Goal: Task Accomplishment & Management: Manage account settings

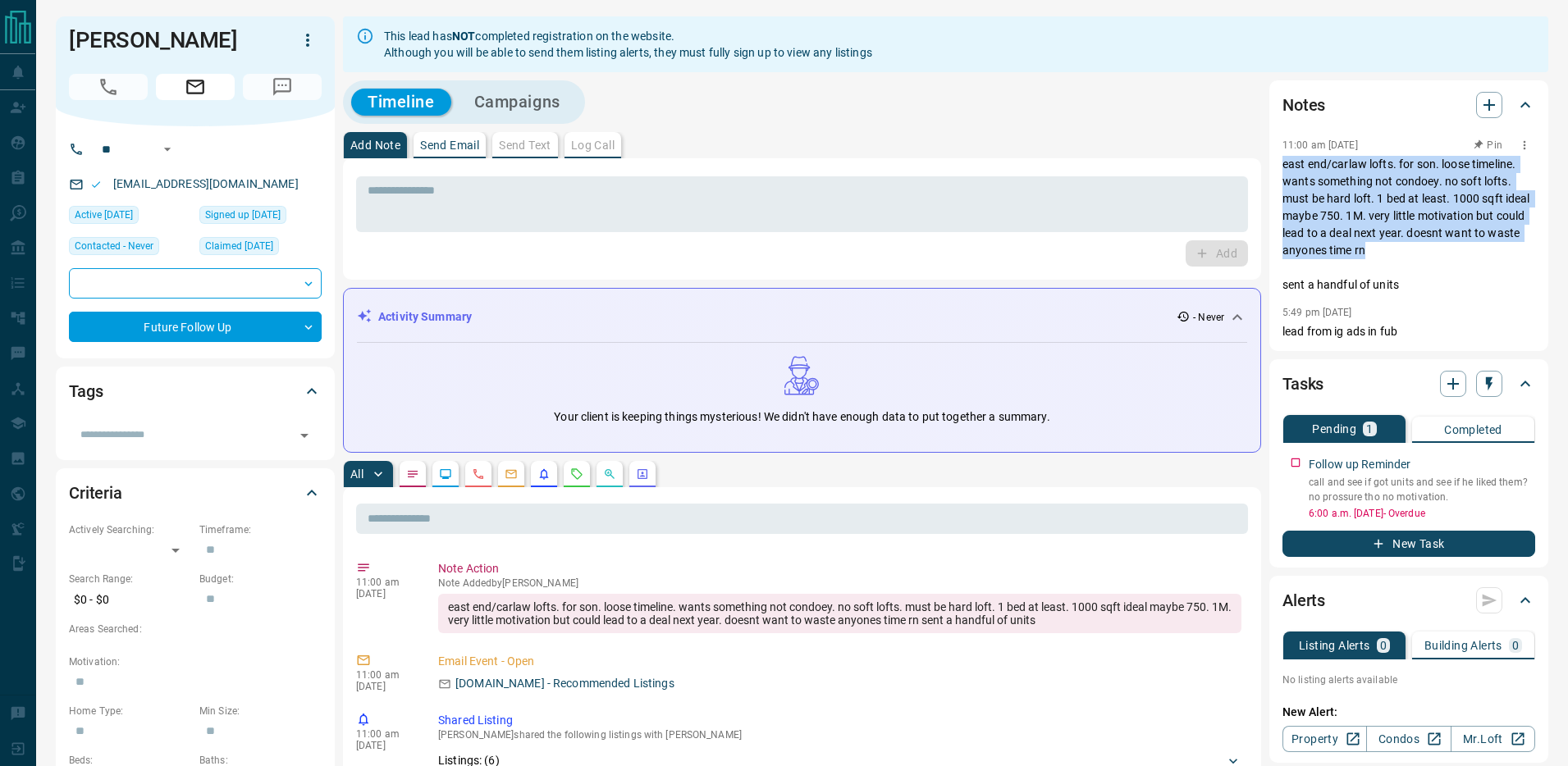
drag, startPoint x: 1359, startPoint y: 249, endPoint x: 1283, endPoint y: 161, distance: 116.3
click at [1283, 161] on p "east end/carlaw lofts. for son. loose timeline. wants something not condoey. no…" at bounding box center [1409, 224] width 253 height 138
copy p "east end/carlaw lofts. for son. loose timeline. wants something not condoey. no…"
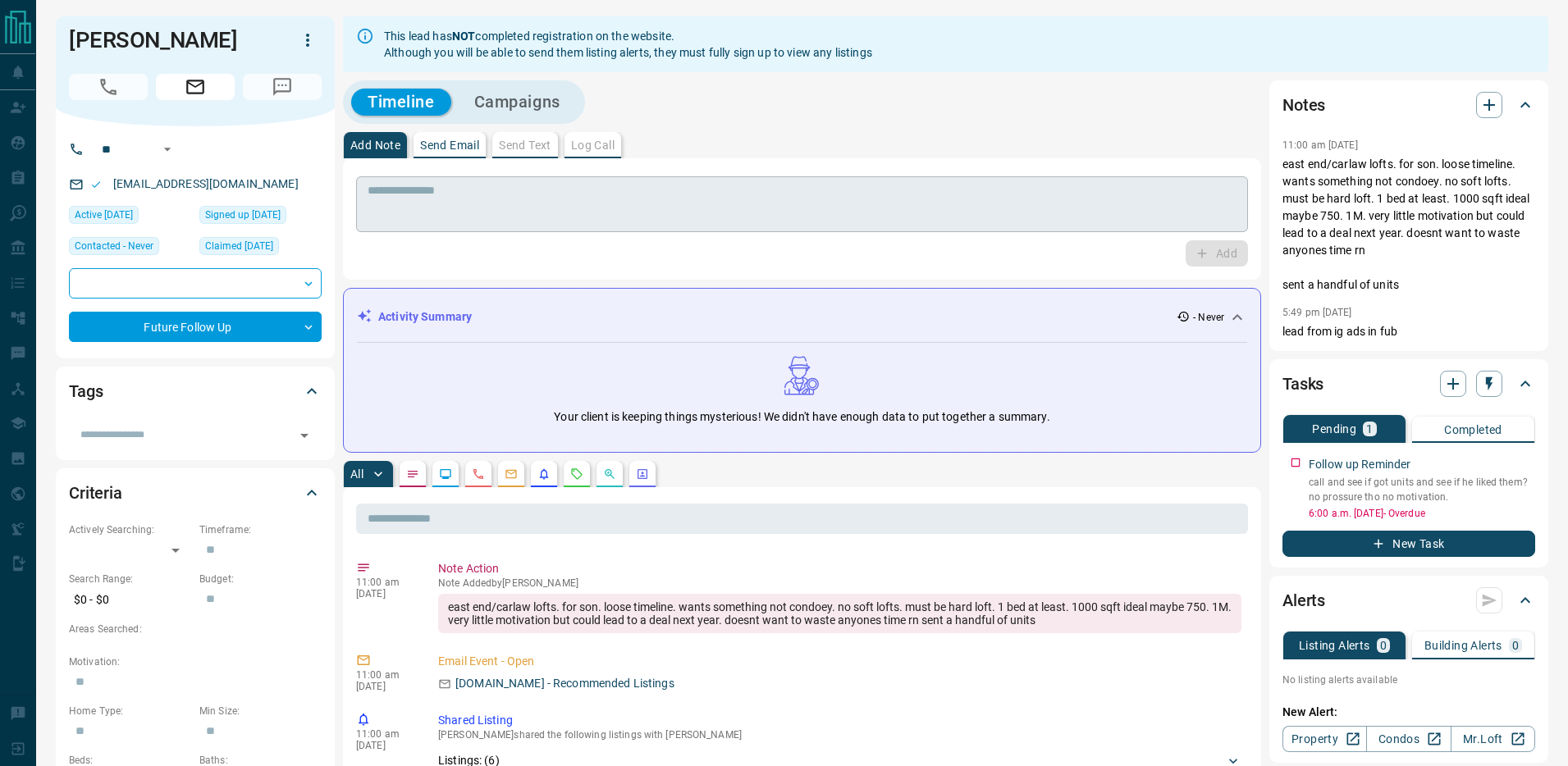
click at [748, 203] on textarea at bounding box center [802, 204] width 869 height 42
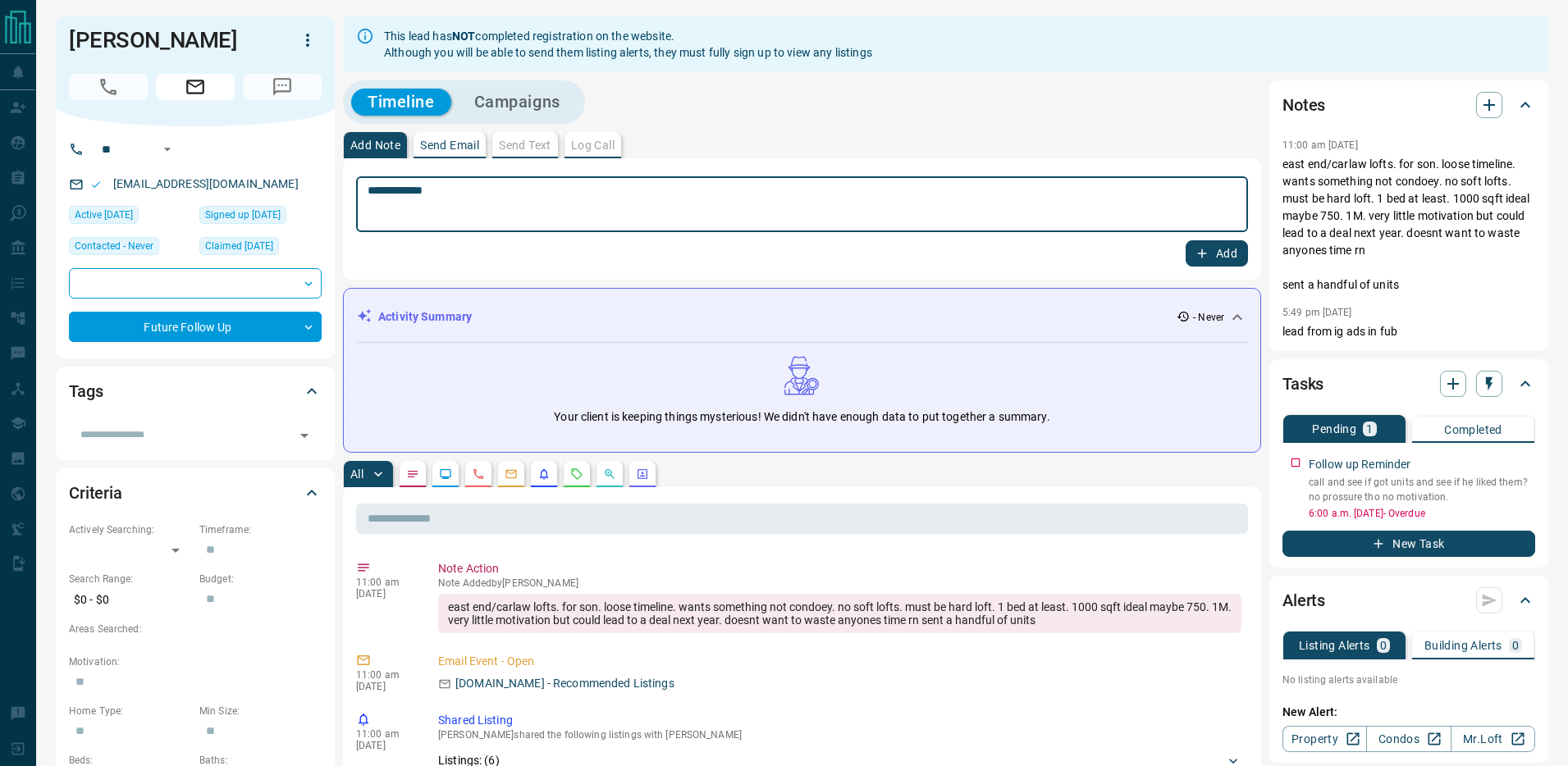
type textarea "**********"
click at [1220, 256] on button "Add" at bounding box center [1216, 254] width 63 height 26
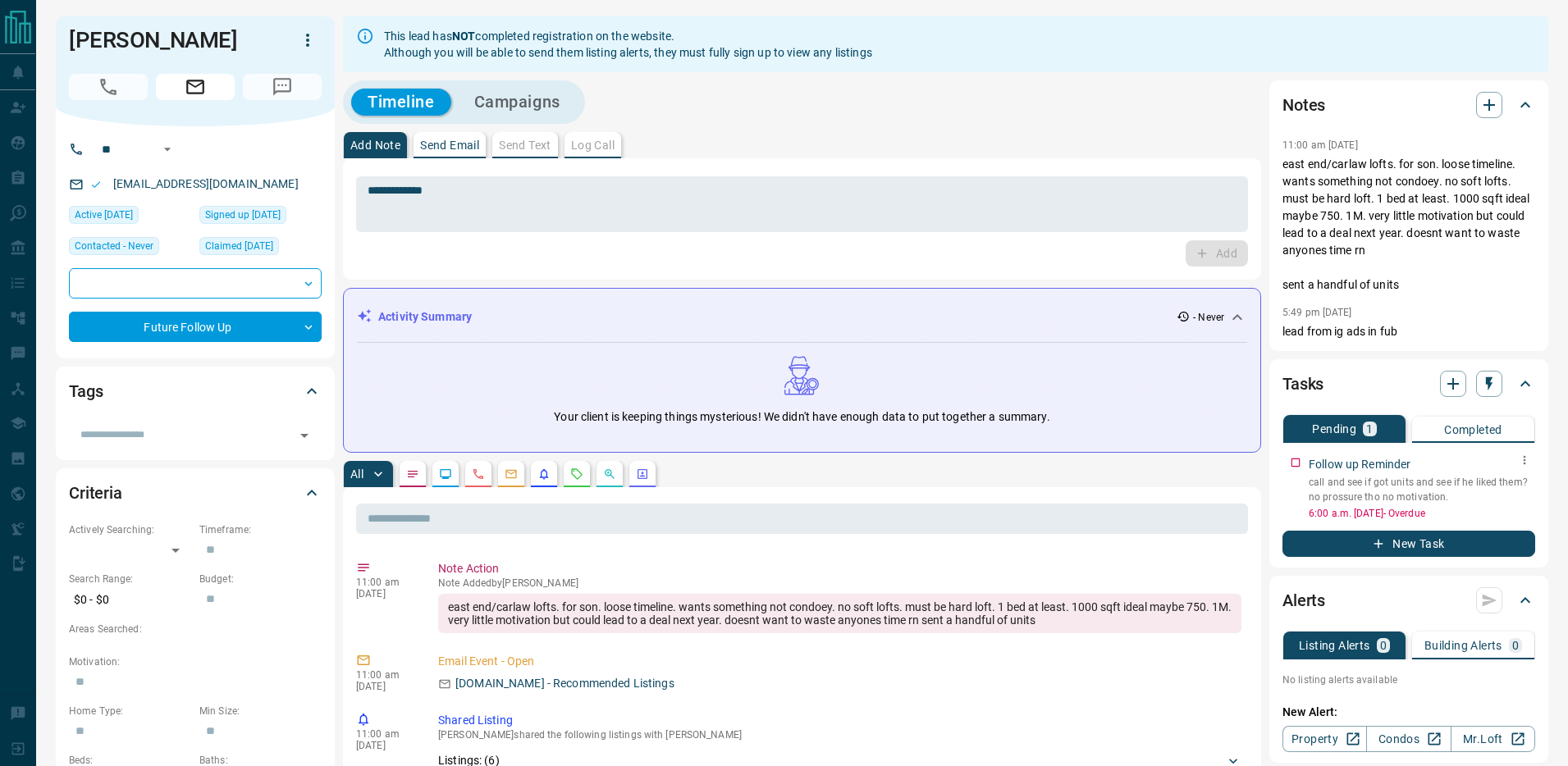
click at [1529, 454] on icon "button" at bounding box center [1524, 461] width 13 height 13
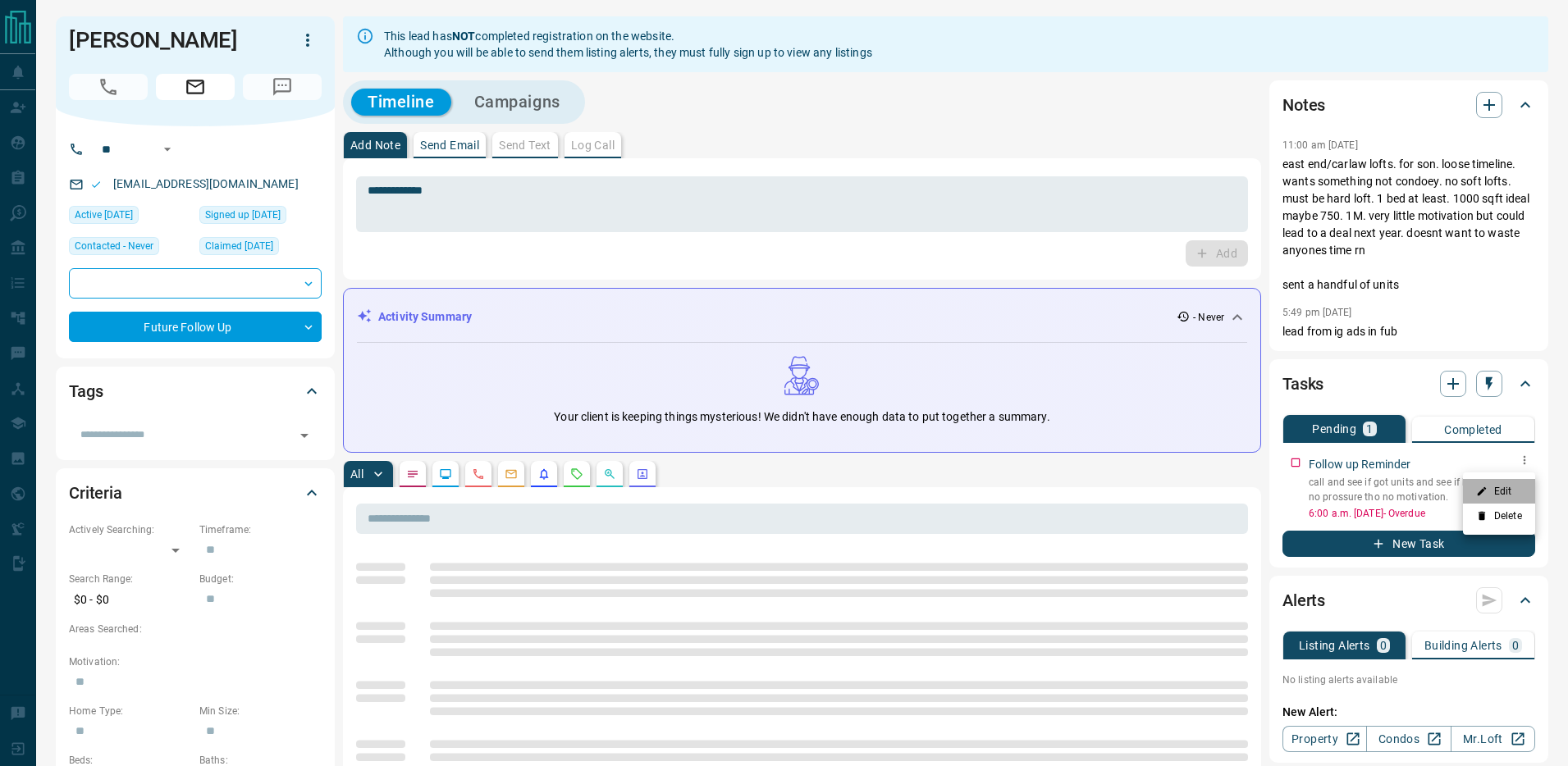
click at [1501, 494] on li "Edit" at bounding box center [1498, 492] width 72 height 24
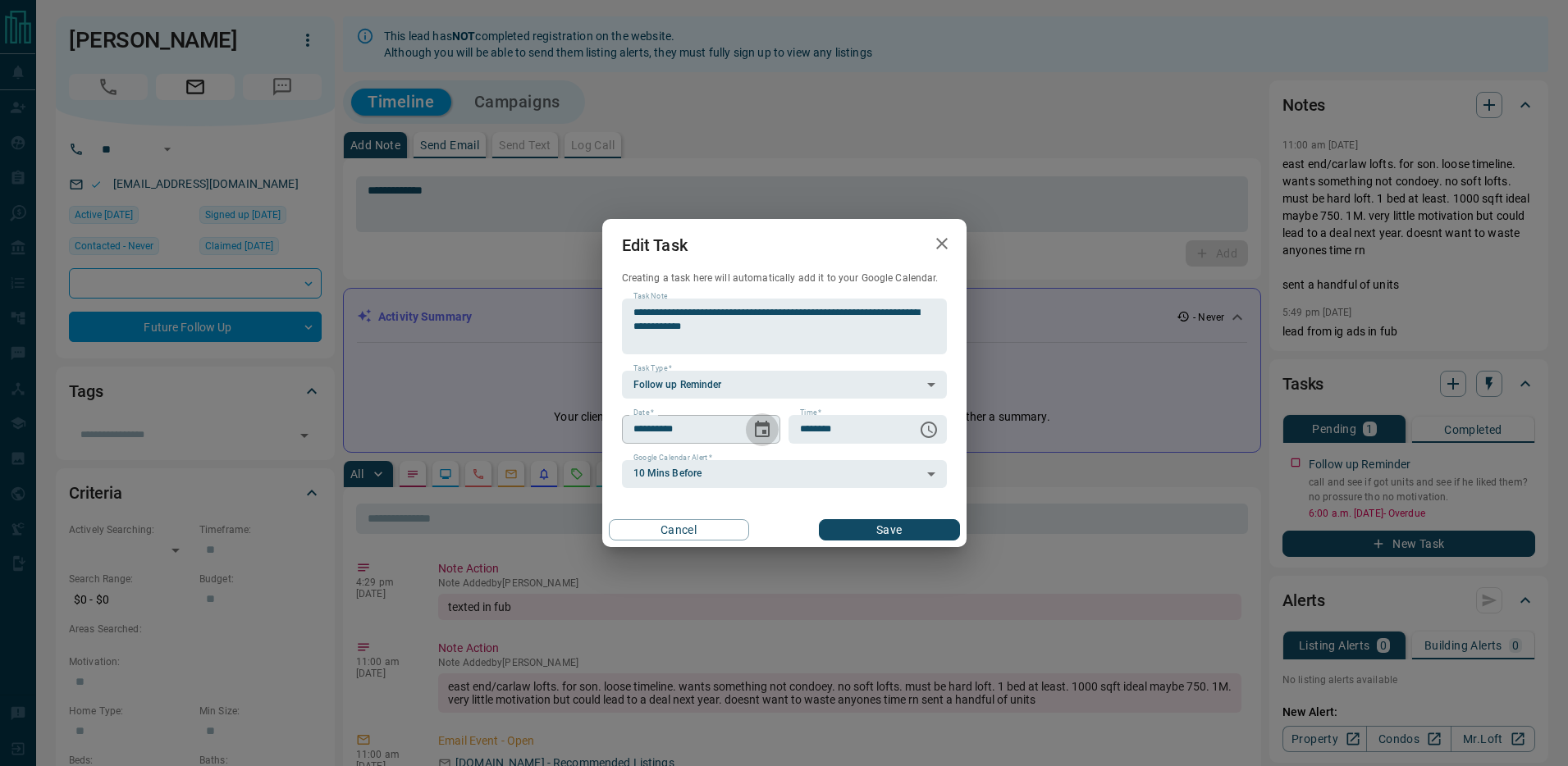
click at [761, 427] on icon "Choose date, selected date is Oct 15, 2025" at bounding box center [762, 430] width 20 height 20
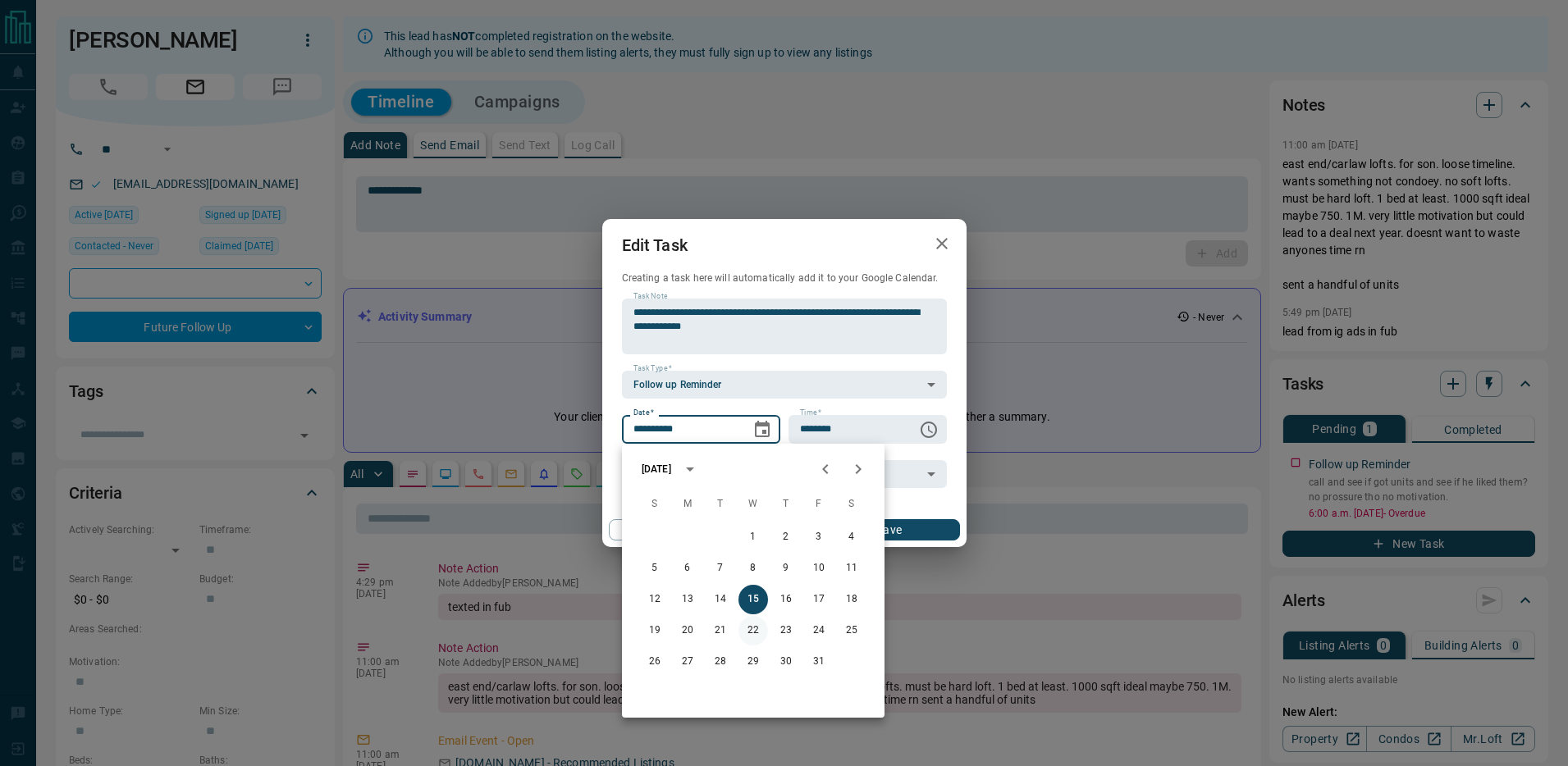
click at [753, 631] on button "22" at bounding box center [754, 631] width 30 height 30
type input "**********"
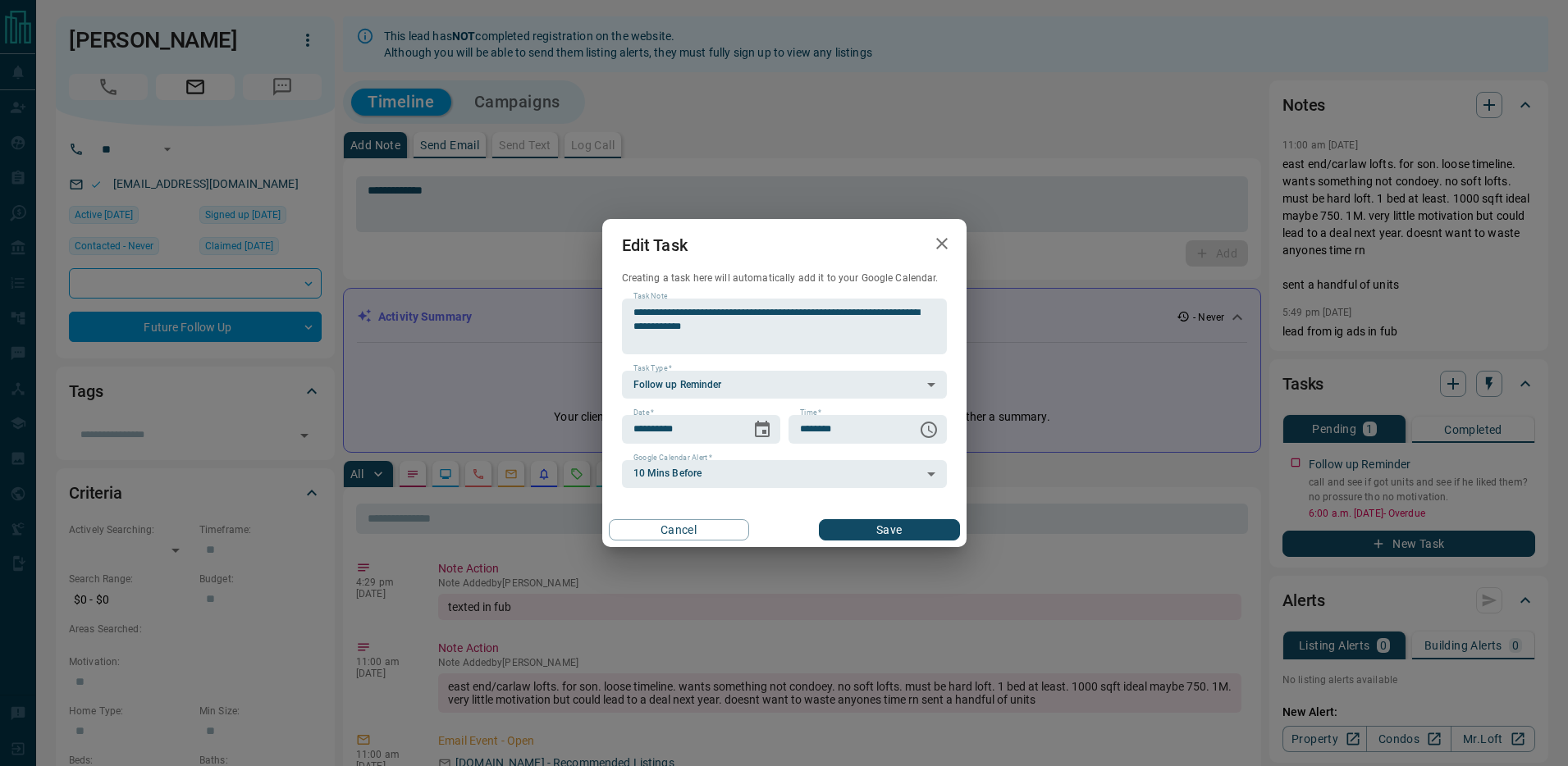
click at [910, 522] on button "Save" at bounding box center [888, 530] width 140 height 22
